Goal: Task Accomplishment & Management: Manage account settings

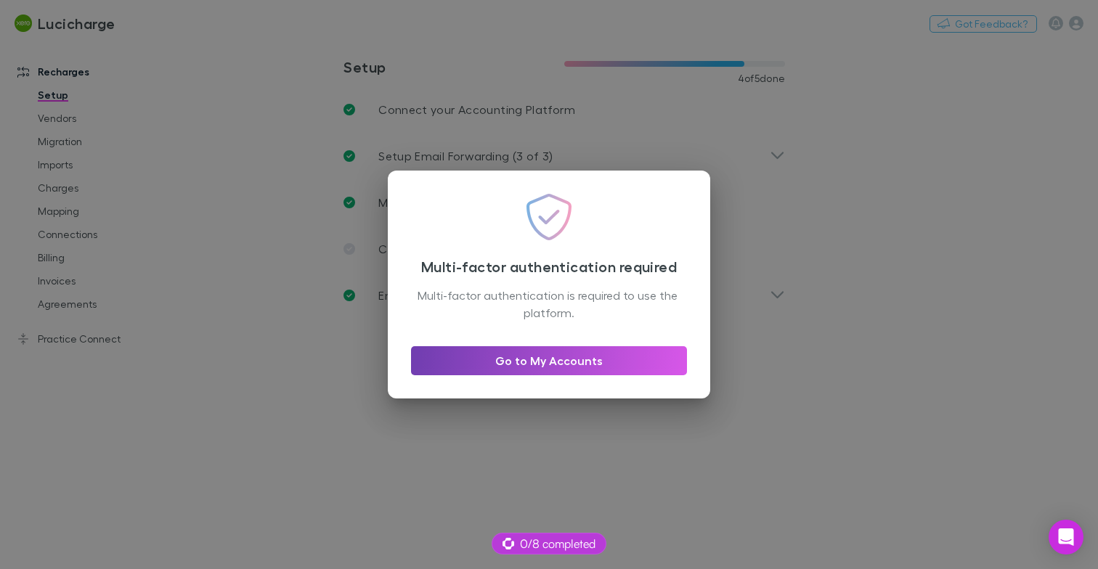
click at [635, 364] on link "Go to My Accounts" at bounding box center [549, 360] width 276 height 29
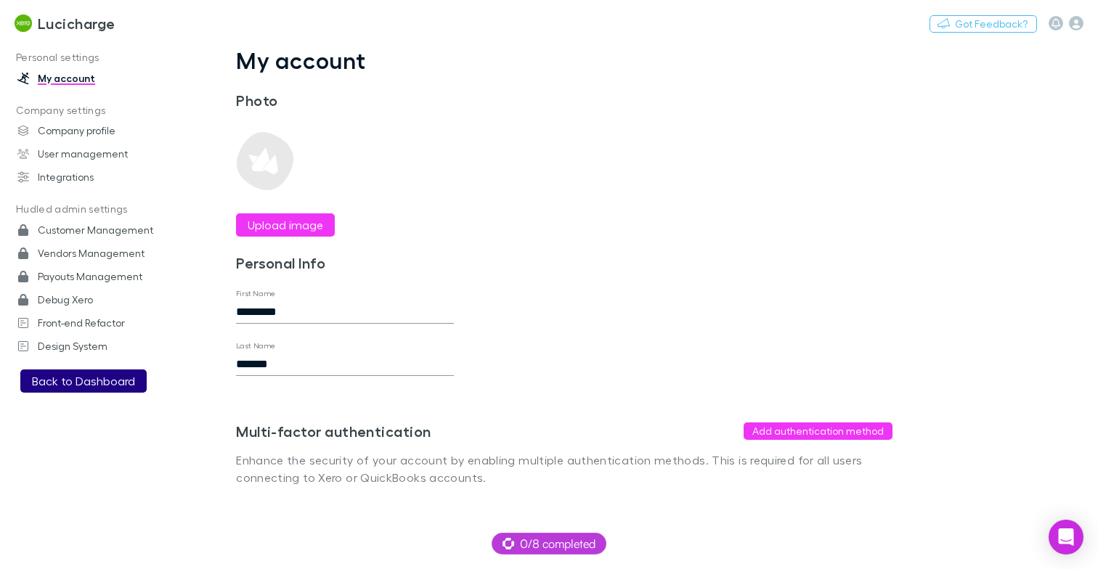
click at [80, 380] on button "Back to Dashboard" at bounding box center [83, 381] width 126 height 23
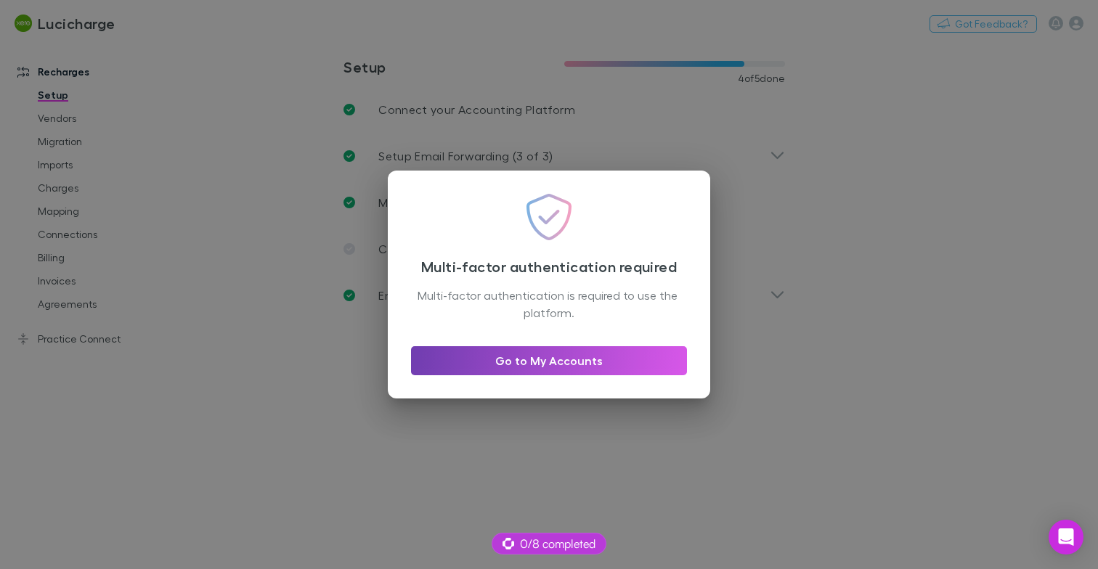
click at [568, 372] on link "Go to My Accounts" at bounding box center [549, 360] width 276 height 29
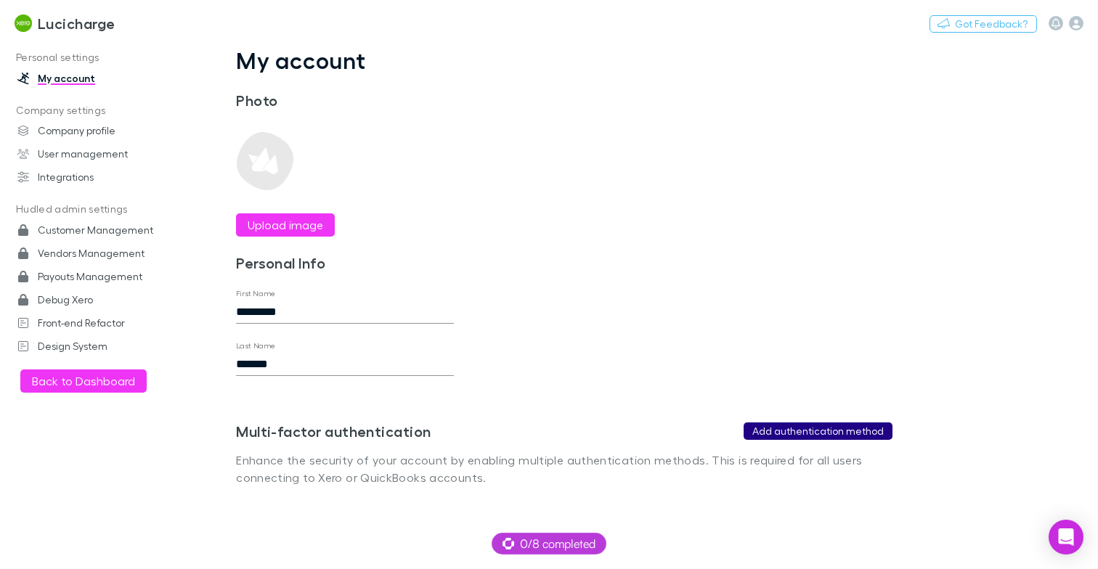
click at [827, 425] on button "Add authentication method" at bounding box center [817, 431] width 149 height 17
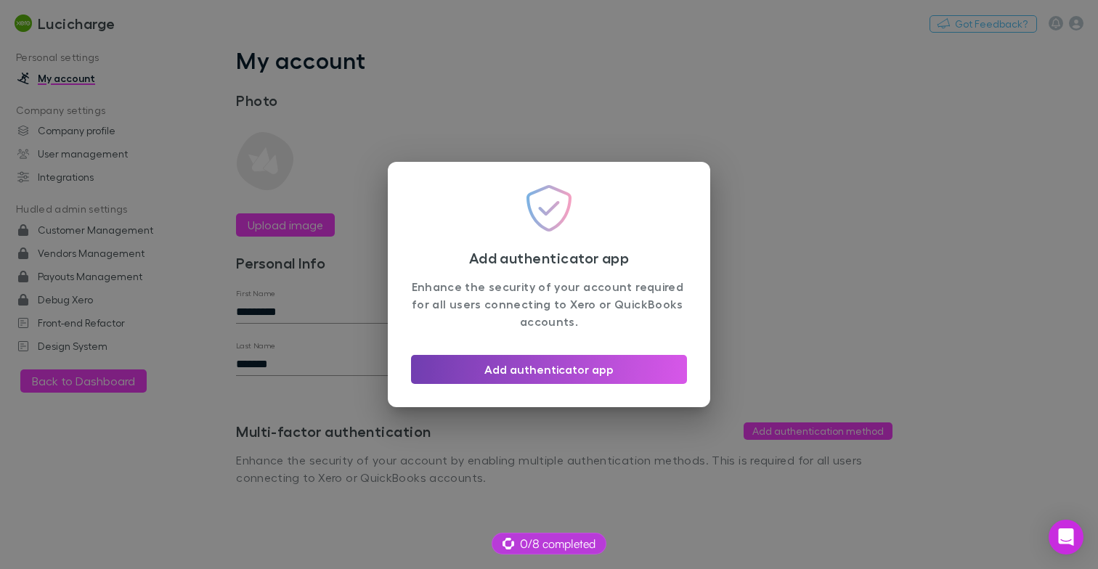
click at [634, 359] on button "Add authenticator app" at bounding box center [549, 369] width 276 height 29
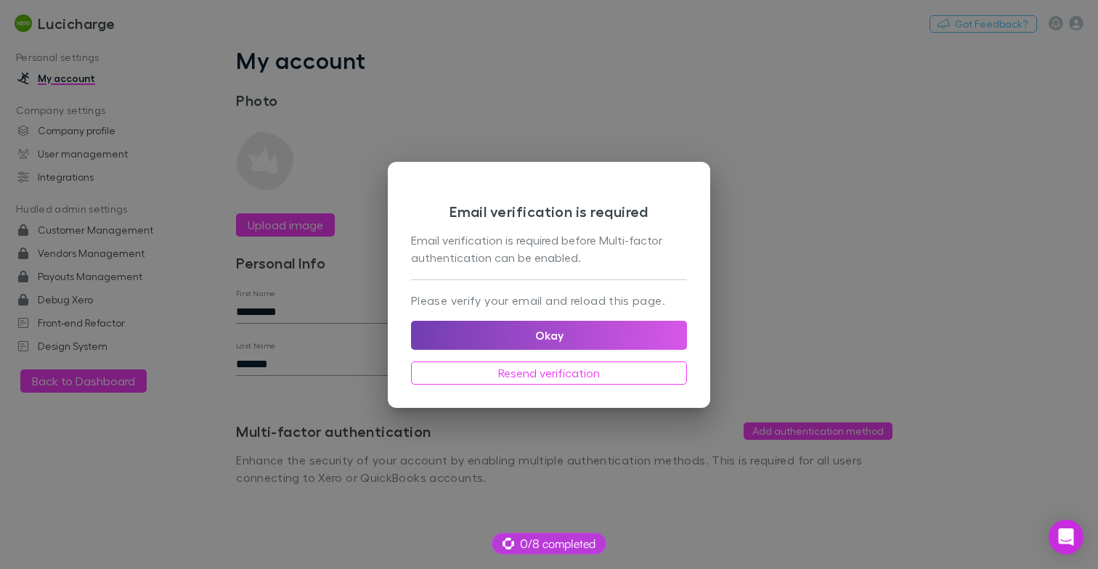
click at [603, 335] on button "Okay" at bounding box center [549, 335] width 276 height 29
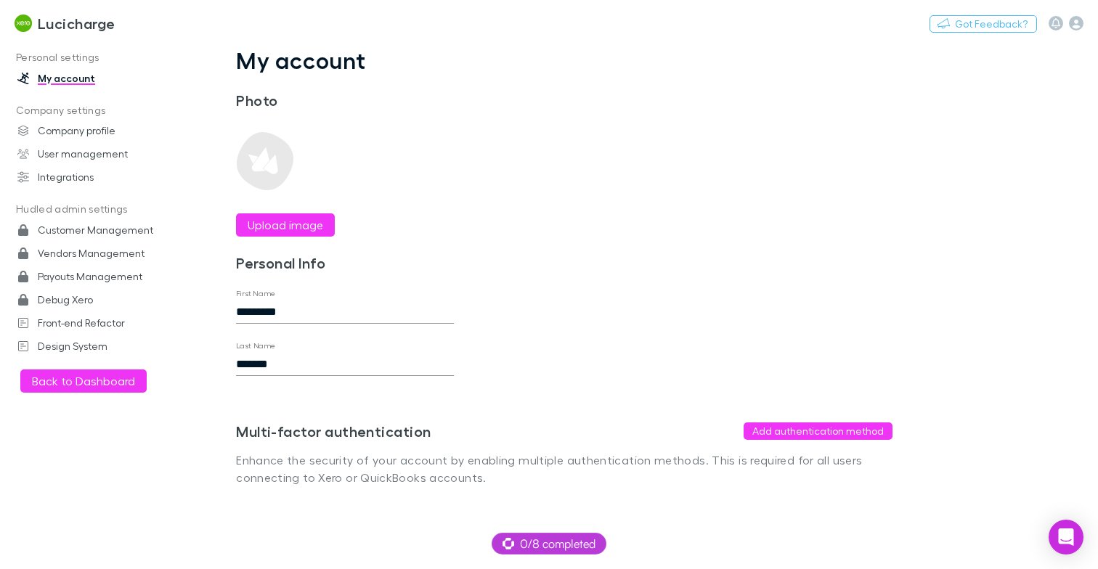
click at [706, 468] on p "Enhance the security of your account by enabling multiple authentication method…" at bounding box center [564, 469] width 656 height 35
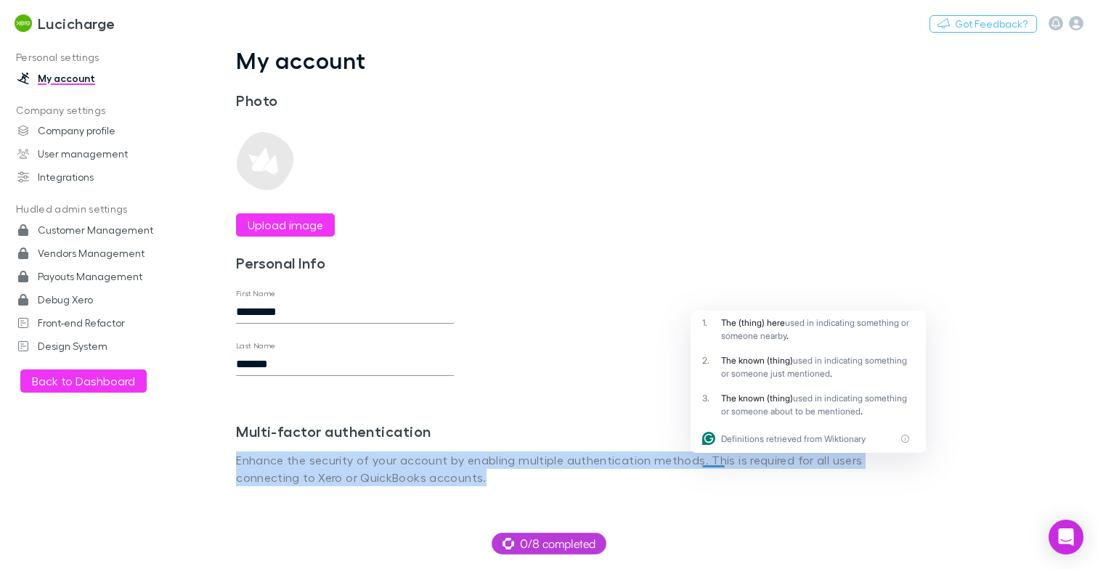
click at [503, 182] on div "My account Photo Upload image Personal Info First Name ********* Last Name ****…" at bounding box center [564, 277] width 726 height 463
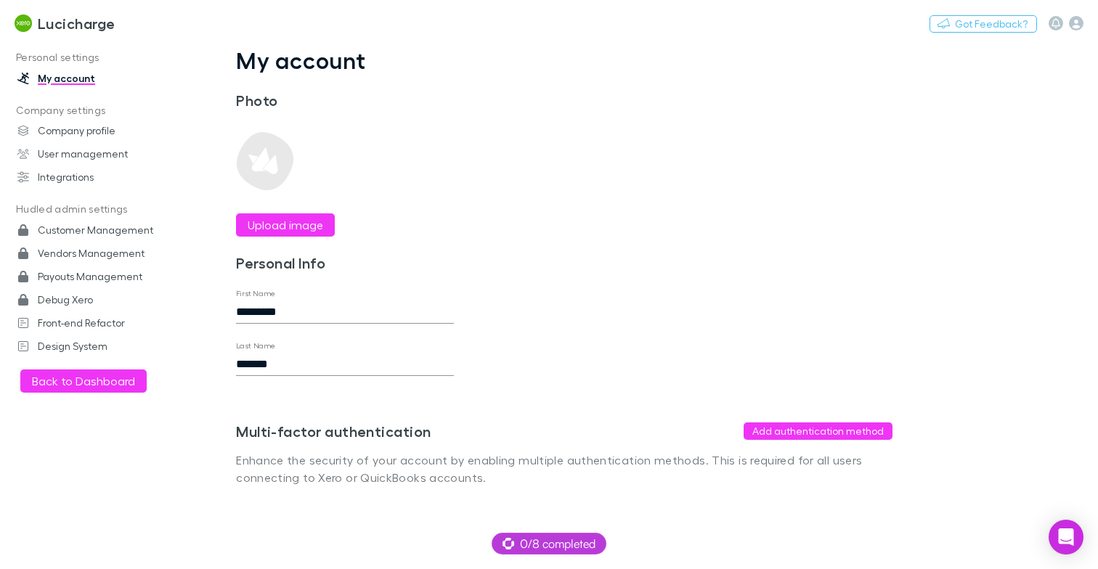
click at [503, 182] on div "My account Photo Upload image Personal Info First Name ********* Last Name ****…" at bounding box center [564, 277] width 726 height 463
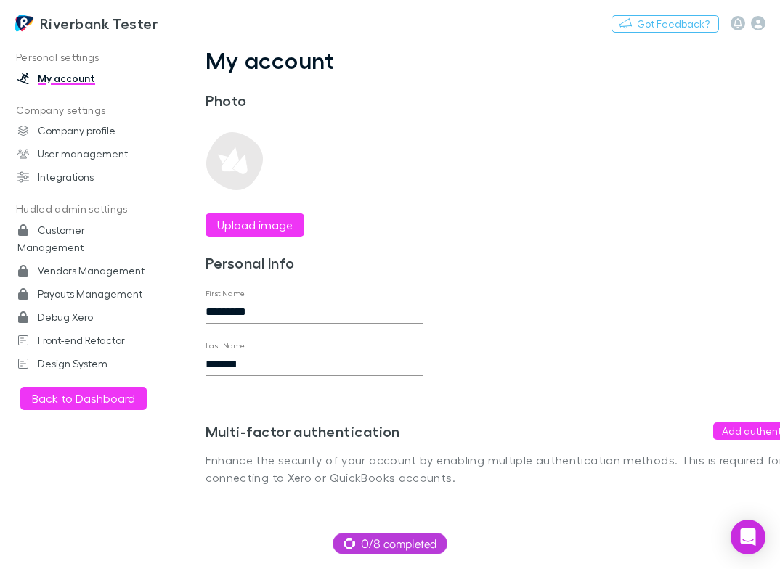
click at [430, 148] on div "My account Photo Upload image Personal Info First Name ********* Last Name ****…" at bounding box center [534, 277] width 726 height 463
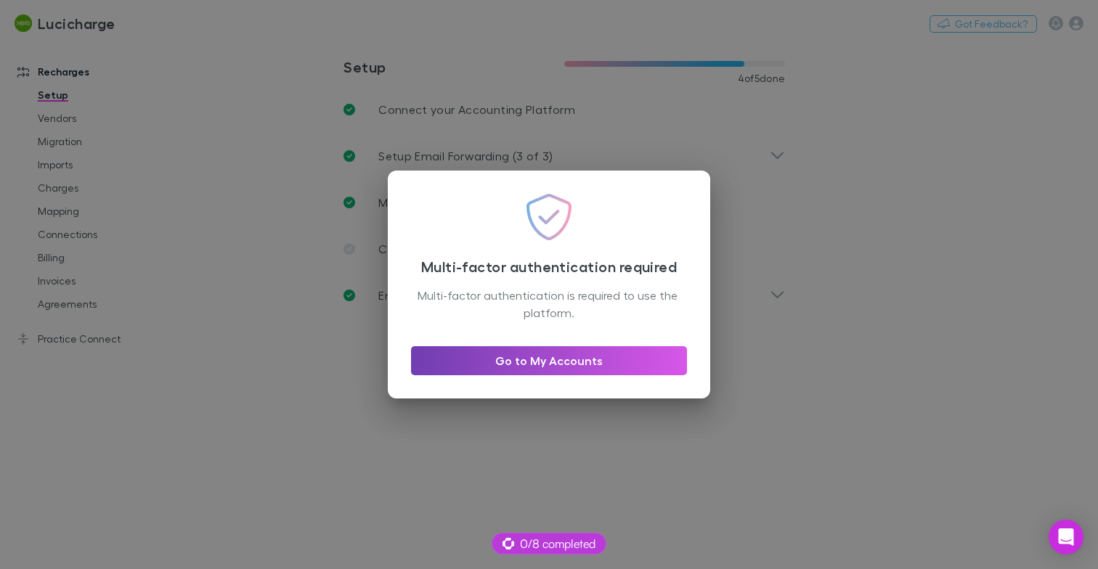
click at [639, 356] on link "Go to My Accounts" at bounding box center [549, 360] width 276 height 29
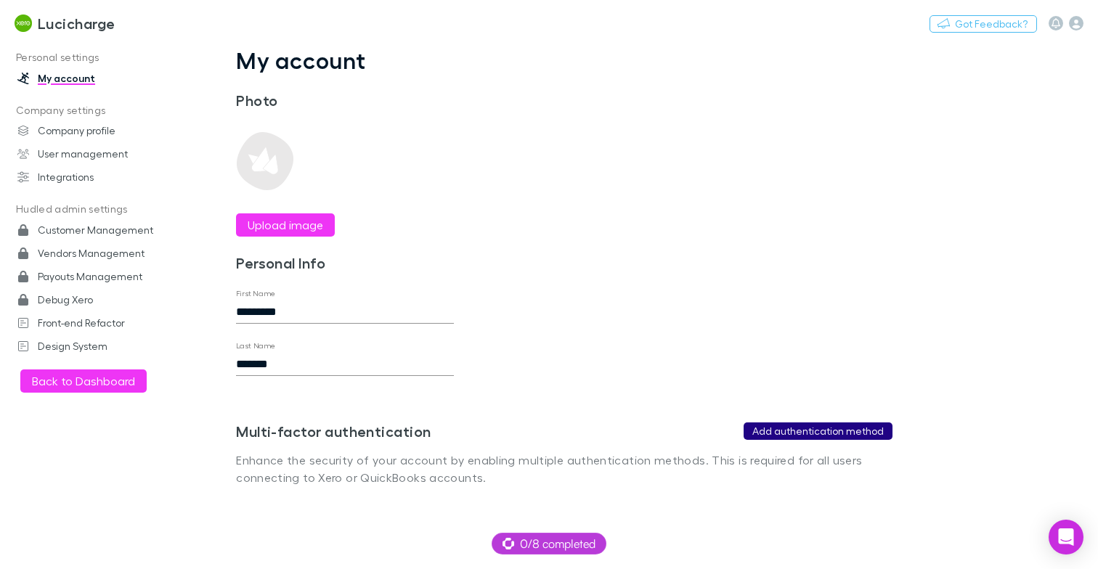
click at [779, 436] on button "Add authentication method" at bounding box center [817, 431] width 149 height 17
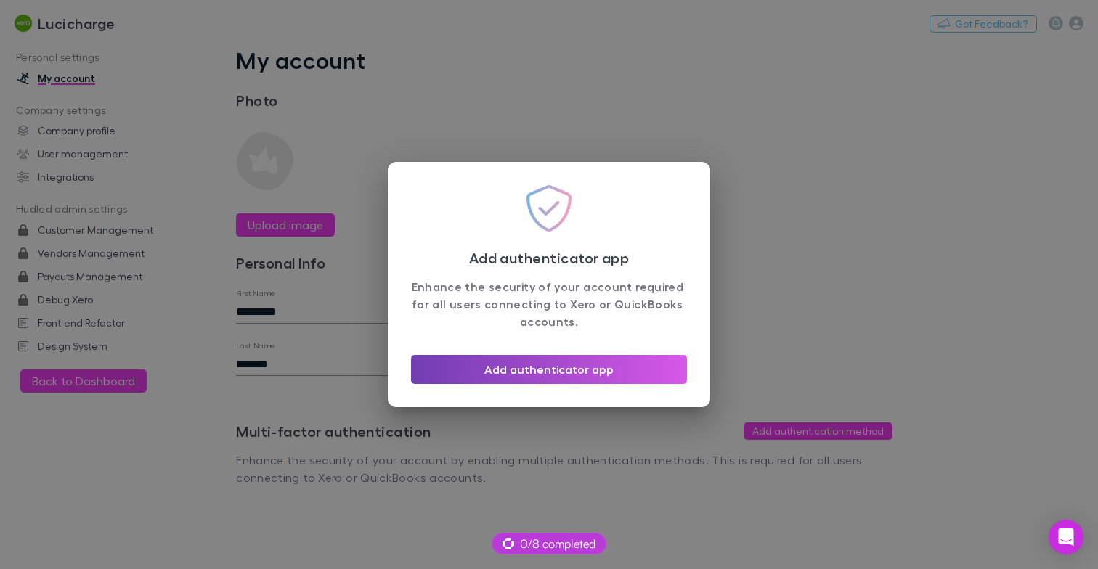
click at [587, 364] on button "Add authenticator app" at bounding box center [549, 369] width 276 height 29
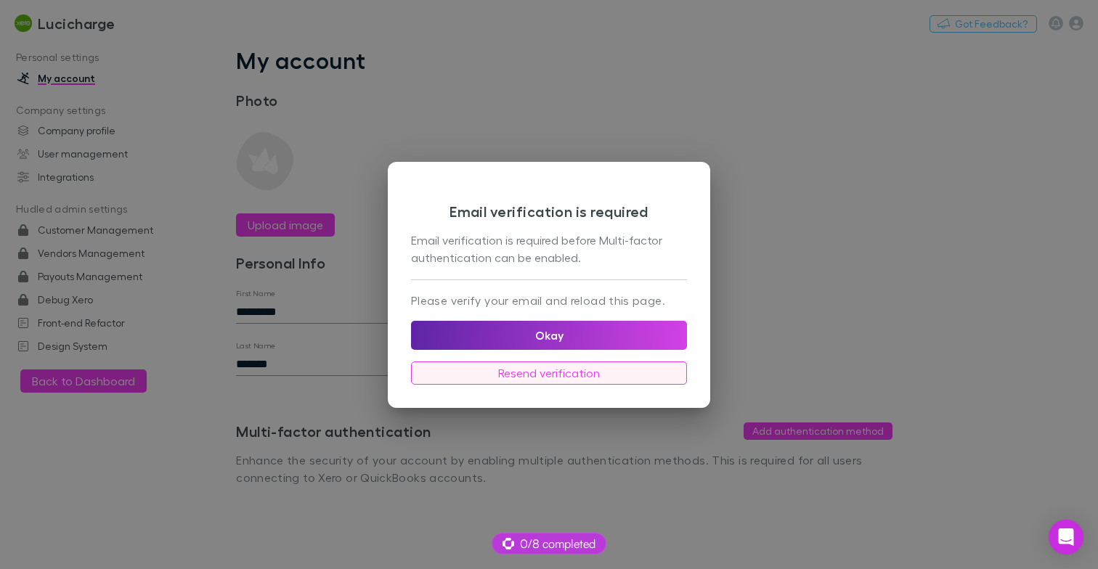
click at [597, 376] on button "Resend verification" at bounding box center [549, 373] width 276 height 23
click at [731, 199] on div "Email verification is required Email verification is required before Multi-fact…" at bounding box center [549, 284] width 1098 height 569
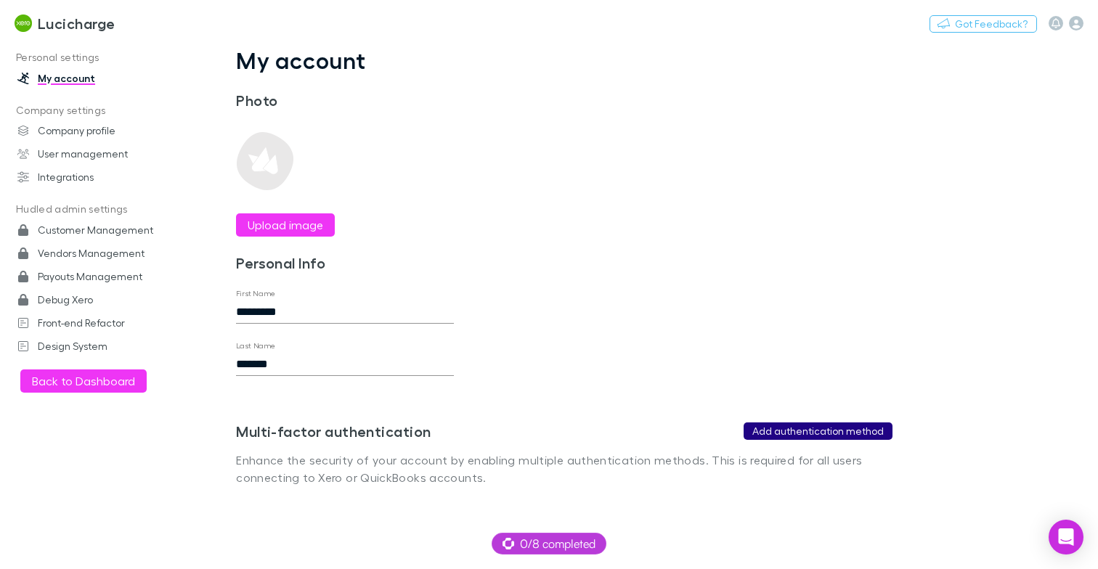
click at [846, 430] on button "Add authentication method" at bounding box center [817, 431] width 149 height 17
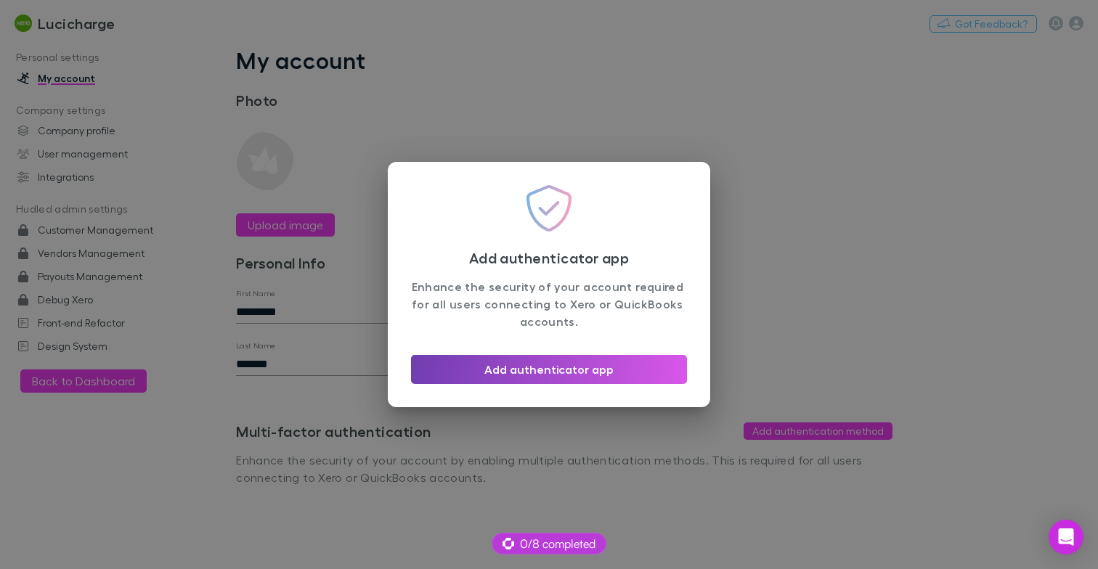
click at [603, 374] on button "Add authenticator app" at bounding box center [549, 369] width 276 height 29
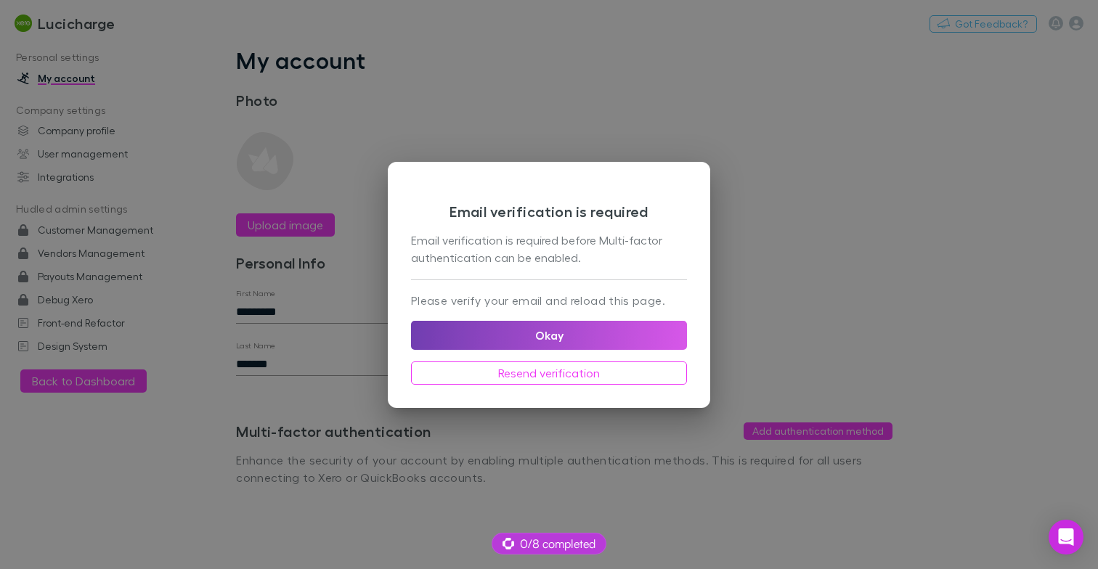
click at [601, 333] on button "Okay" at bounding box center [549, 335] width 276 height 29
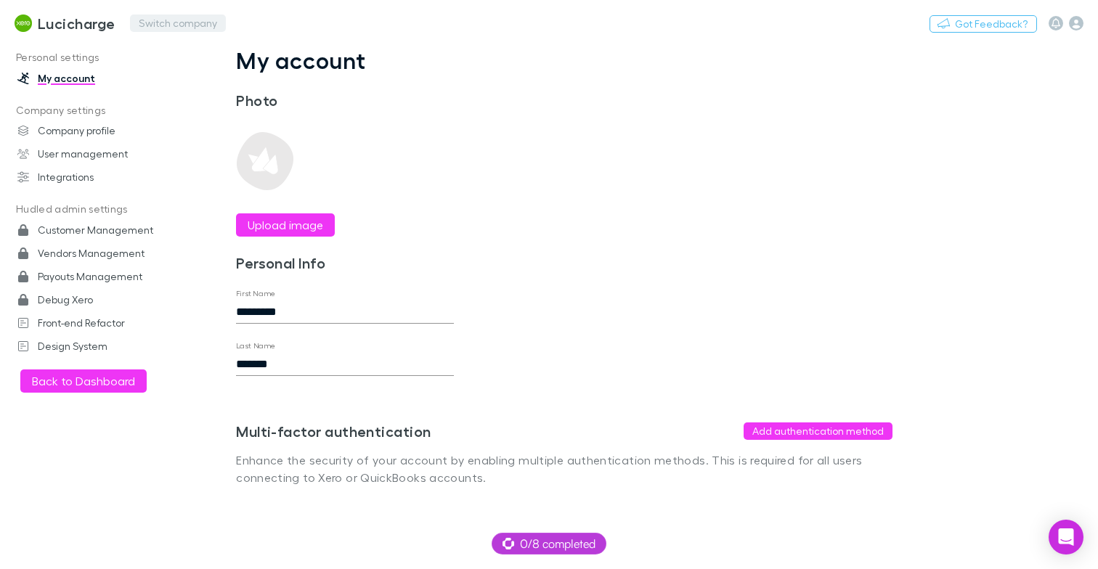
click at [197, 27] on button "Switch company" at bounding box center [178, 23] width 96 height 17
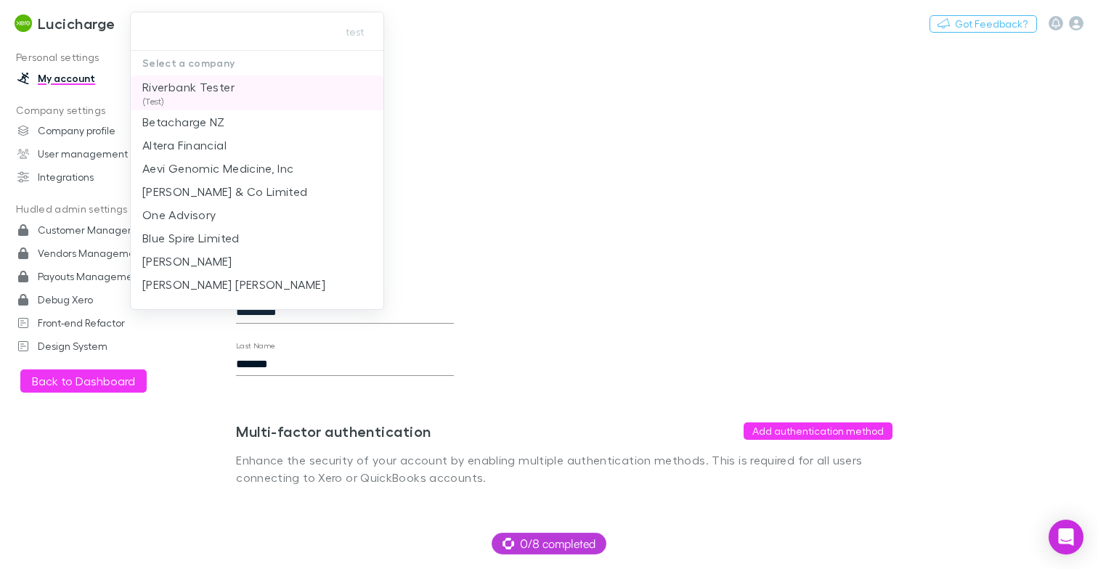
click at [203, 86] on p "Riverbank Tester" at bounding box center [188, 86] width 92 height 17
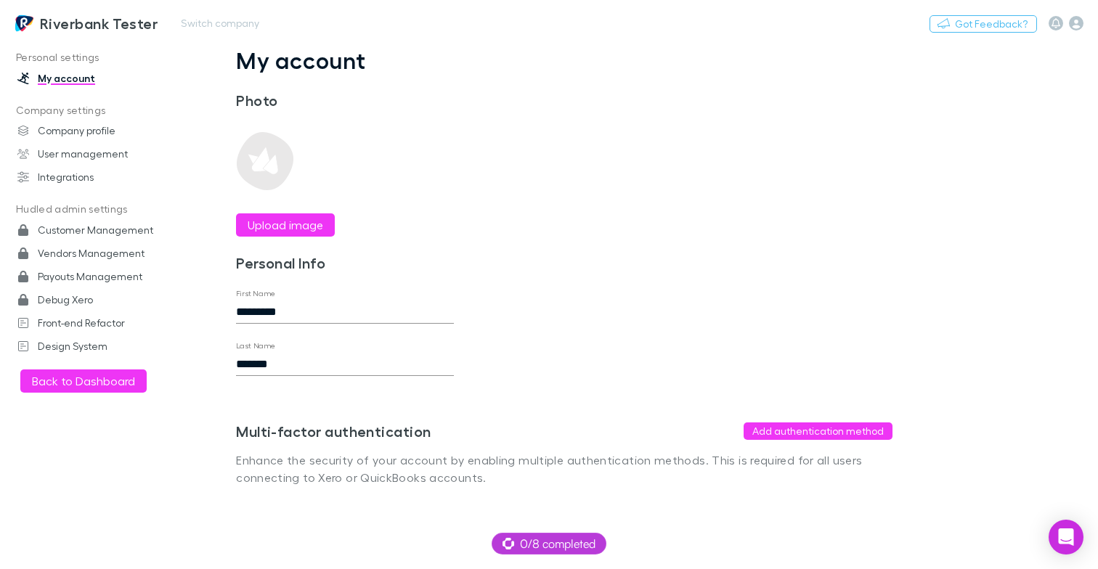
click at [38, 24] on link "Riverbank Tester" at bounding box center [86, 23] width 160 height 35
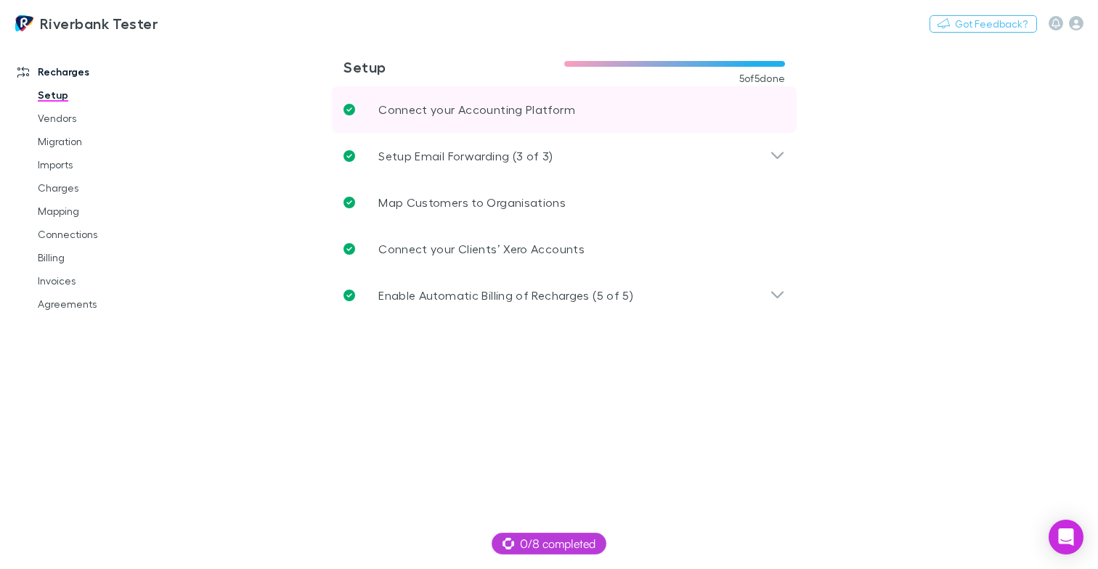
click at [719, 118] on link "Connect your Accounting Platform" at bounding box center [564, 109] width 465 height 46
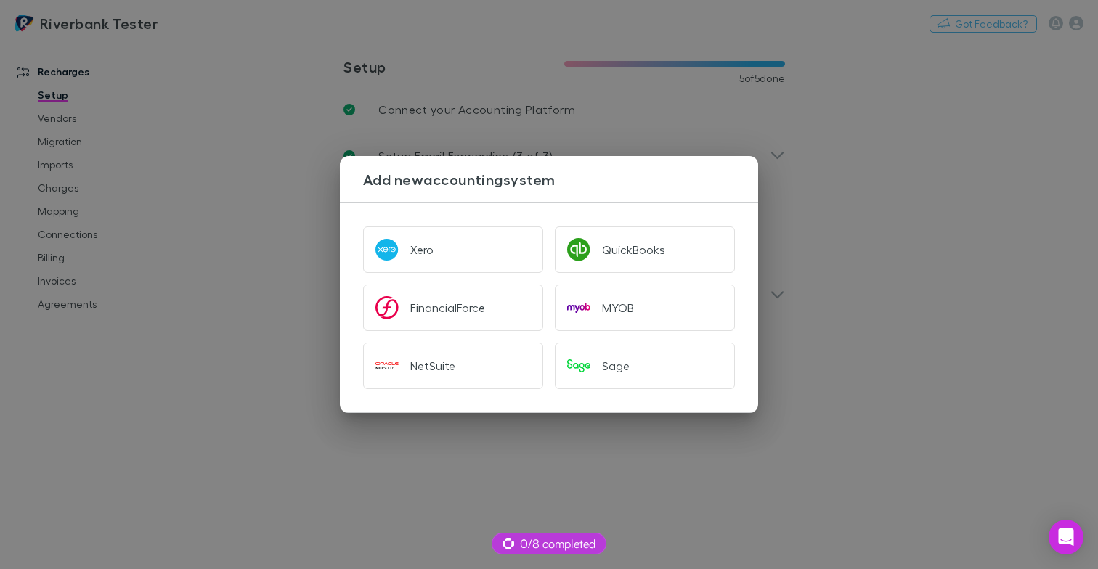
click at [881, 178] on div "Add new accounting system Xero QuickBooks FinancialForce MYOB NetSuite Sage" at bounding box center [549, 284] width 1098 height 569
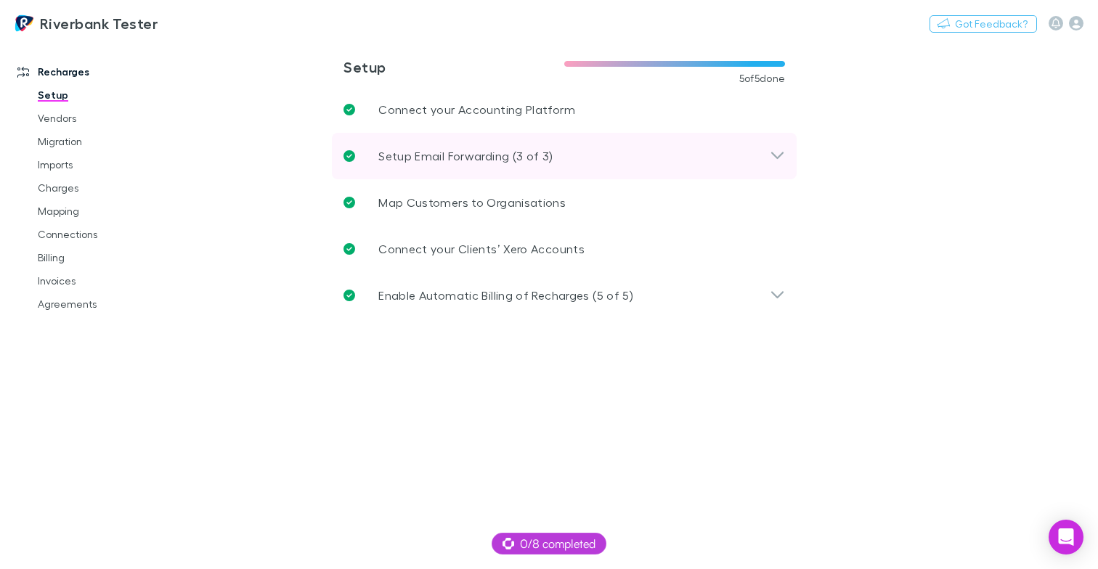
click at [770, 157] on icon at bounding box center [777, 155] width 15 height 17
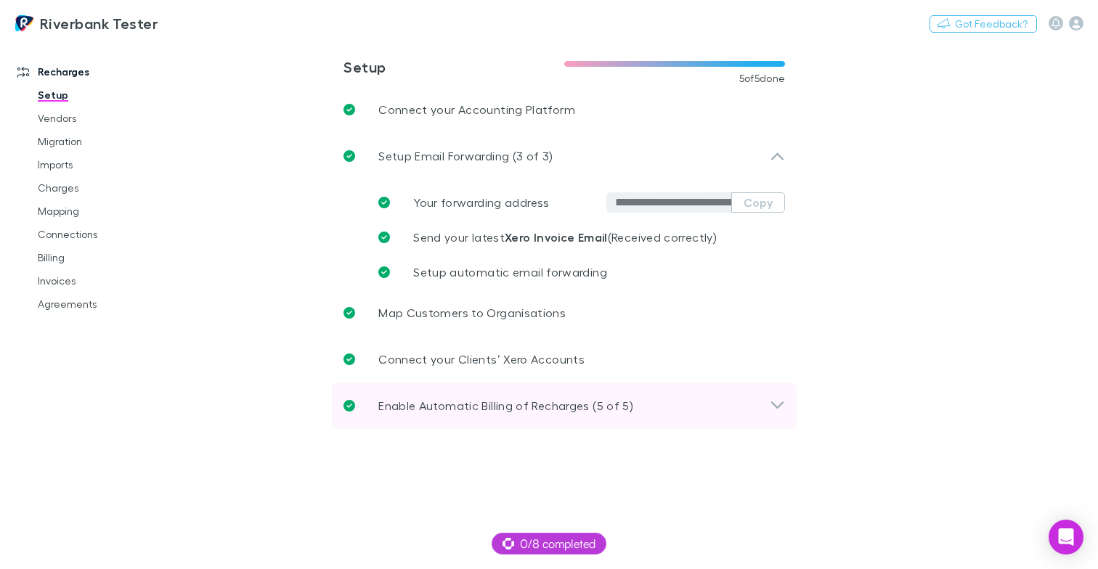
click at [778, 404] on icon at bounding box center [777, 405] width 15 height 17
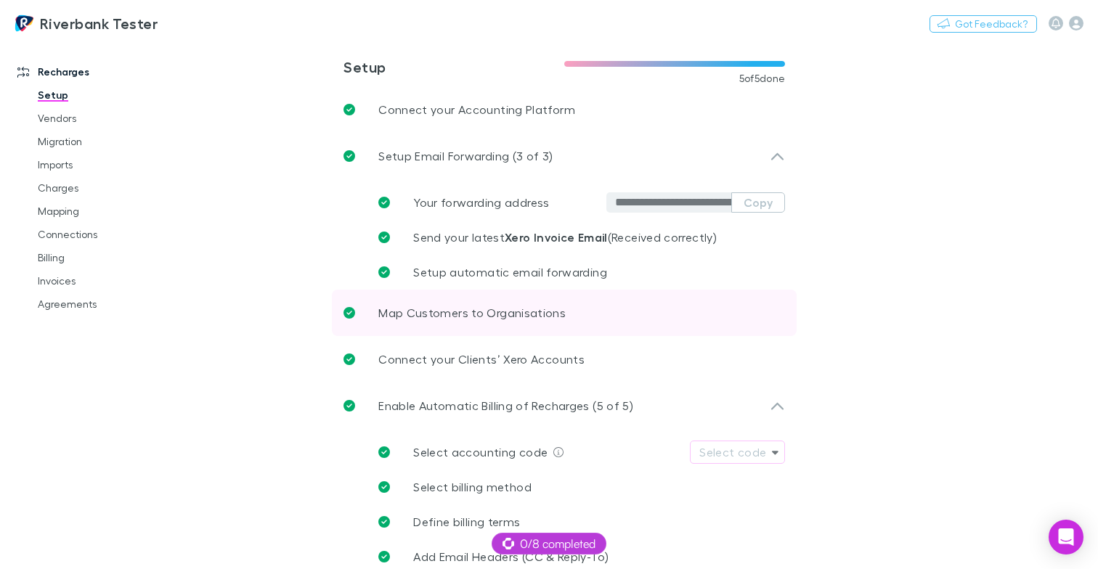
click at [696, 322] on link "Map Customers to Organisations" at bounding box center [564, 313] width 465 height 46
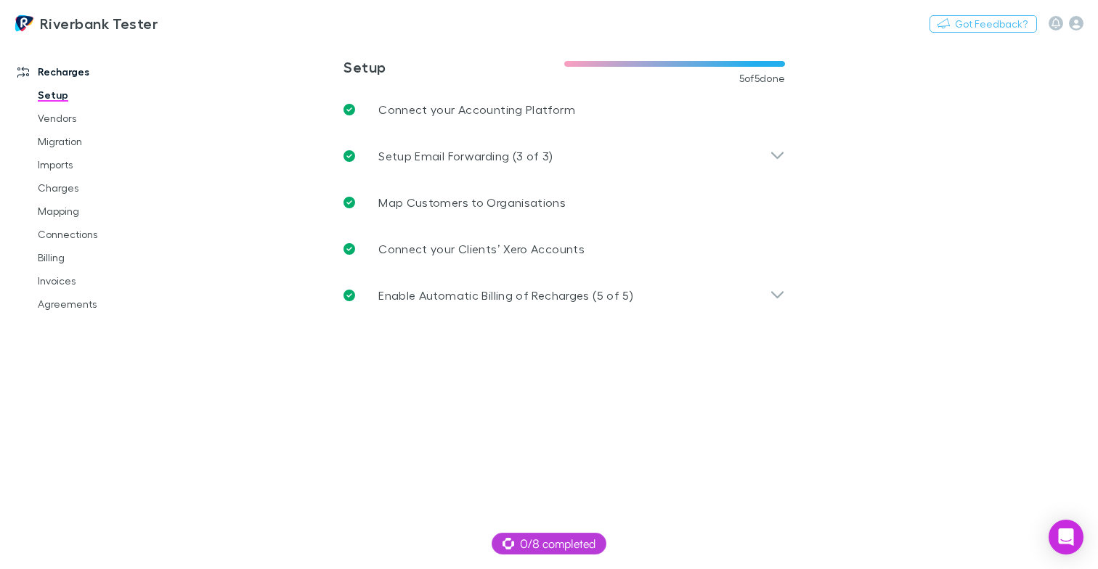
click at [1017, 245] on main "**********" at bounding box center [639, 305] width 916 height 529
click at [520, 542] on span "0/8 completed" at bounding box center [548, 543] width 93 height 17
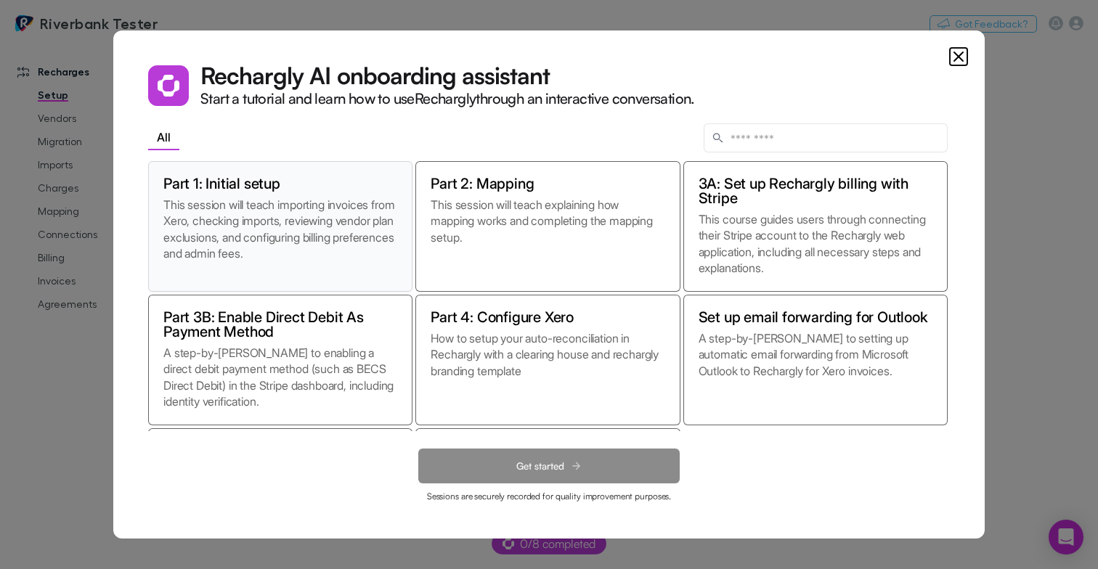
click at [337, 243] on p "This session will teach importing invoices from Xero, checking imports, reviewi…" at bounding box center [280, 237] width 234 height 80
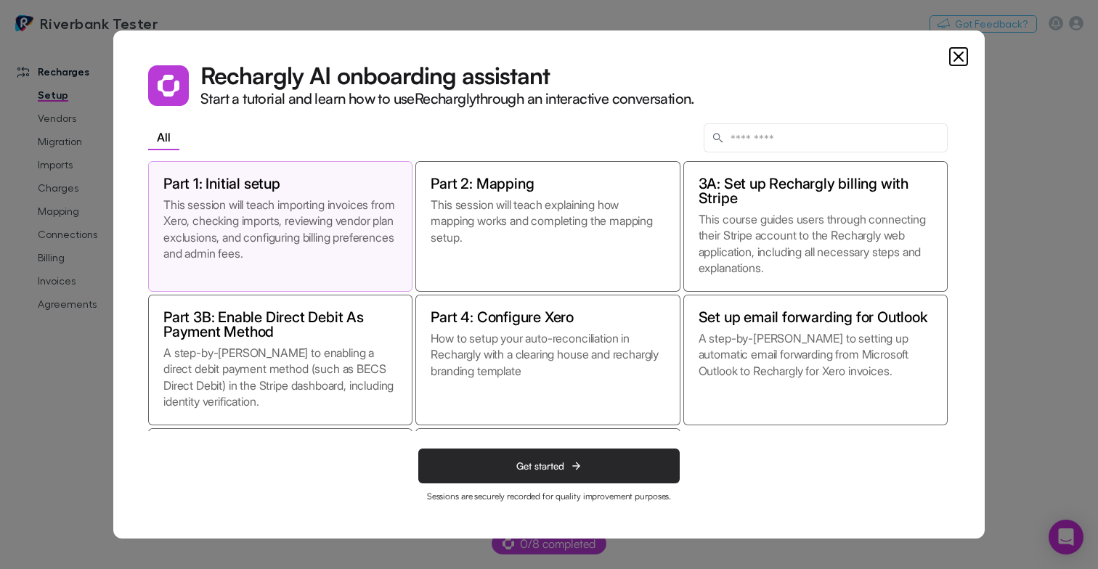
click at [614, 466] on button "Get started" at bounding box center [548, 466] width 261 height 35
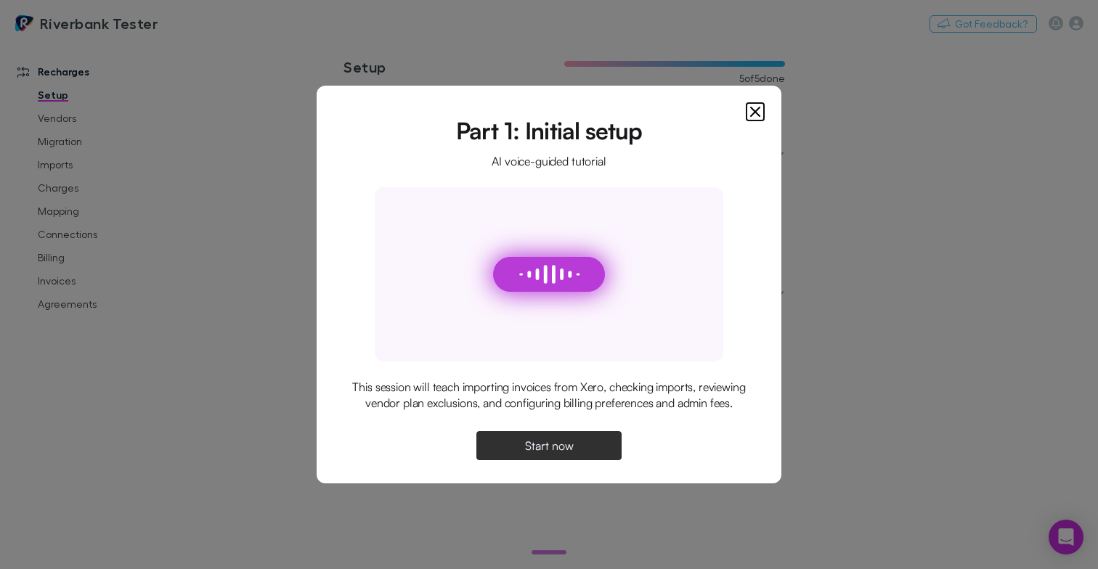
click at [760, 103] on icon "Close" at bounding box center [754, 111] width 17 height 17
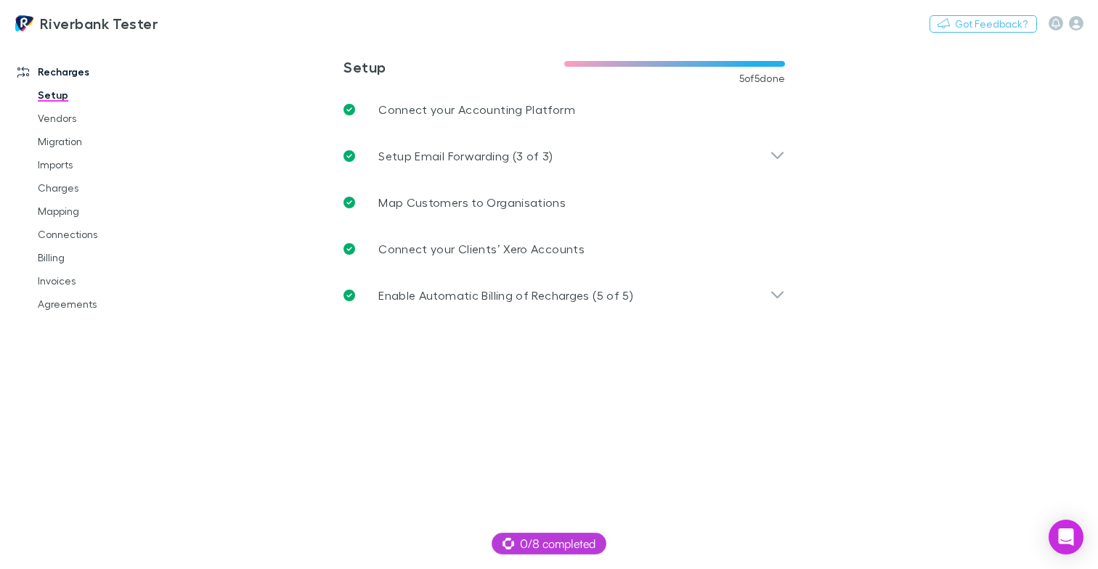
click at [812, 418] on main "**********" at bounding box center [639, 305] width 916 height 529
click at [587, 543] on span "0/8 completed" at bounding box center [548, 543] width 93 height 17
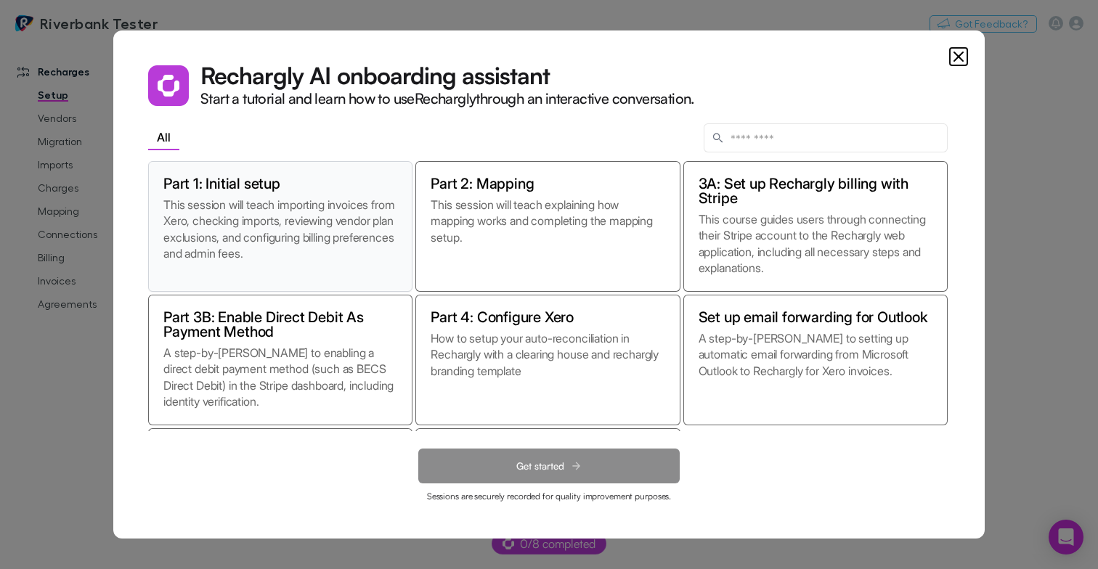
click at [309, 263] on p "This session will teach importing invoices from Xero, checking imports, reviewi…" at bounding box center [280, 237] width 234 height 80
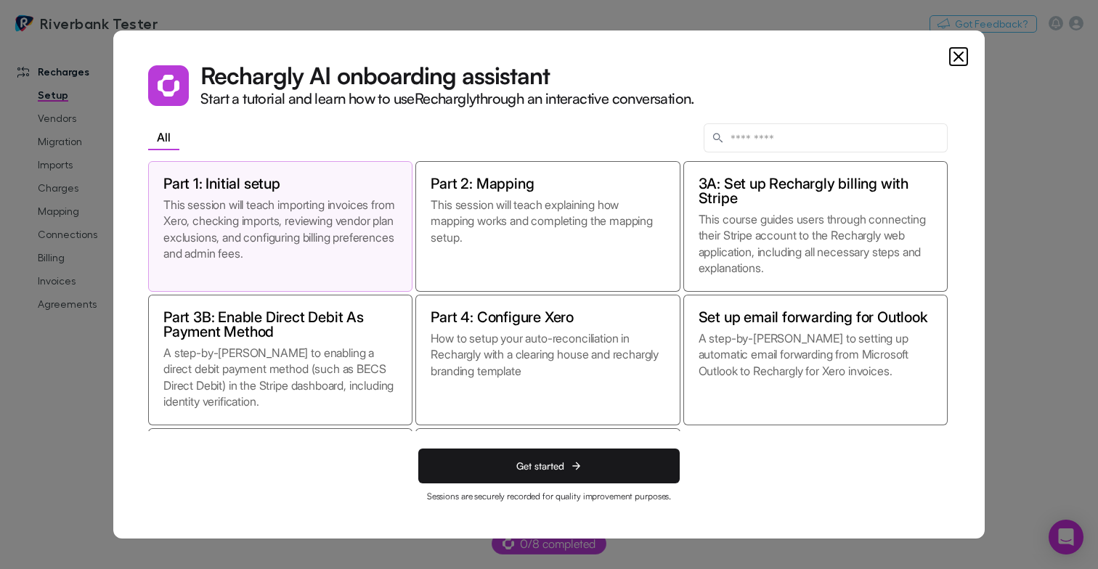
click at [984, 190] on dialog "Rechargly AI onboarding assistant Start a tutorial and learn how to use Recharg…" at bounding box center [548, 284] width 871 height 508
click at [953, 55] on icon "Close" at bounding box center [958, 56] width 17 height 17
